Goal: Task Accomplishment & Management: Manage account settings

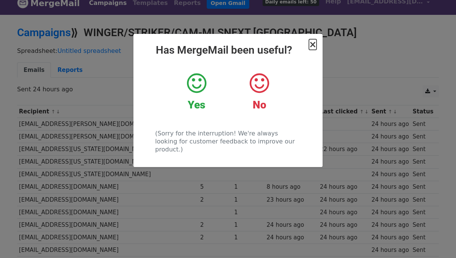
click at [316, 45] on span "×" at bounding box center [313, 44] width 8 height 11
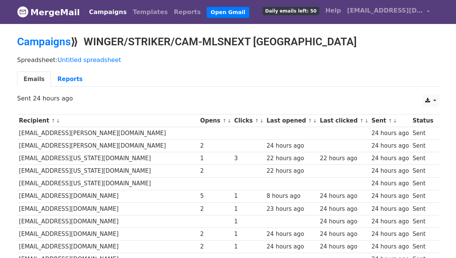
drag, startPoint x: 89, startPoint y: 39, endPoint x: 375, endPoint y: 43, distance: 286.1
click at [375, 43] on h2 "Campaigns ⟫ WINGER/STRIKER/CAM-MLSNEXT SF GLENS ACADEMY" at bounding box center [228, 41] width 422 height 13
copy h2 "WINGER/STRIKER/CAM-MLSNEXT SF GLENS ACADEMY"
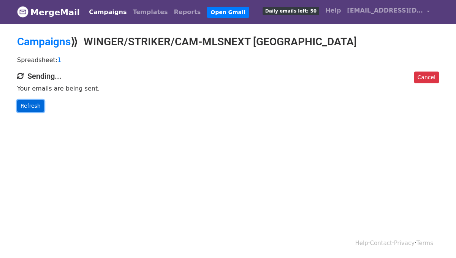
click at [33, 107] on link "Refresh" at bounding box center [30, 106] width 27 height 12
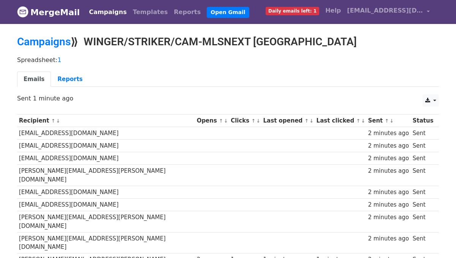
scroll to position [10, 0]
